Goal: Find contact information: Find contact information

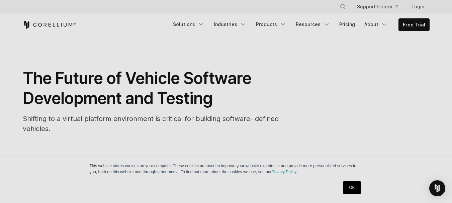
click at [54, 25] on icon "Corellium Home" at bounding box center [49, 25] width 53 height 8
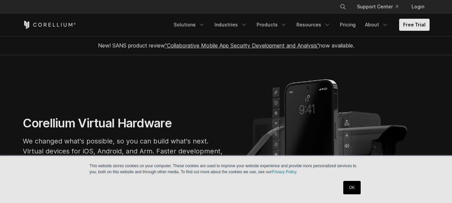
click at [353, 187] on link "OK" at bounding box center [351, 187] width 17 height 13
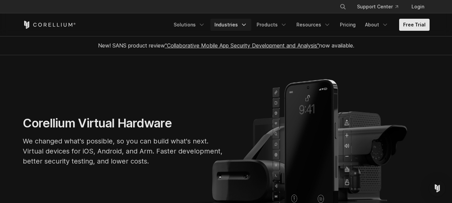
click at [245, 25] on polyline "Navigation Menu" at bounding box center [243, 25] width 3 height 2
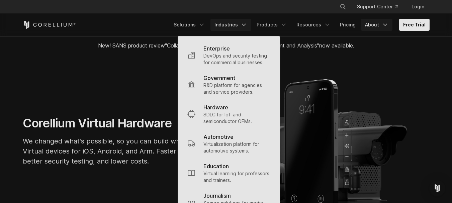
click at [383, 24] on icon "Navigation Menu" at bounding box center [384, 24] width 7 height 7
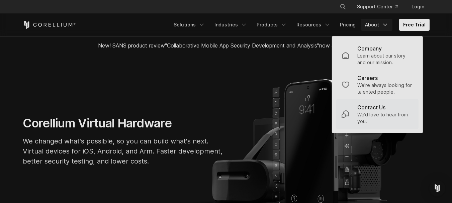
click at [371, 106] on p "Contact Us" at bounding box center [371, 107] width 28 height 8
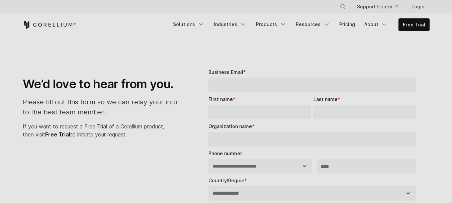
select select "**"
